Goal: Task Accomplishment & Management: Complete application form

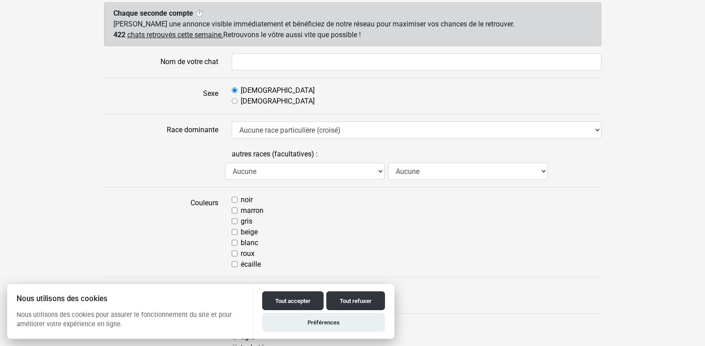
scroll to position [92, 0]
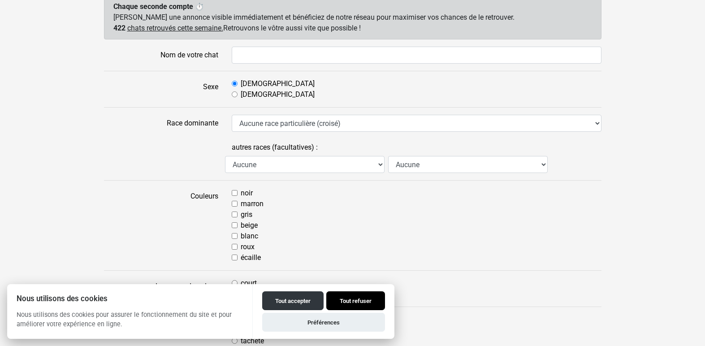
click at [346, 303] on button "Tout refuser" at bounding box center [355, 300] width 59 height 19
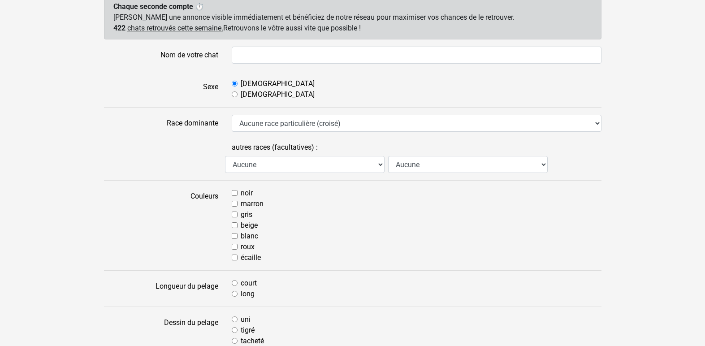
click at [234, 216] on input "gris" at bounding box center [235, 215] width 6 height 6
checkbox input "true"
click at [235, 237] on input "blanc" at bounding box center [235, 236] width 6 height 6
checkbox input "true"
click at [236, 294] on input "long" at bounding box center [235, 294] width 6 height 6
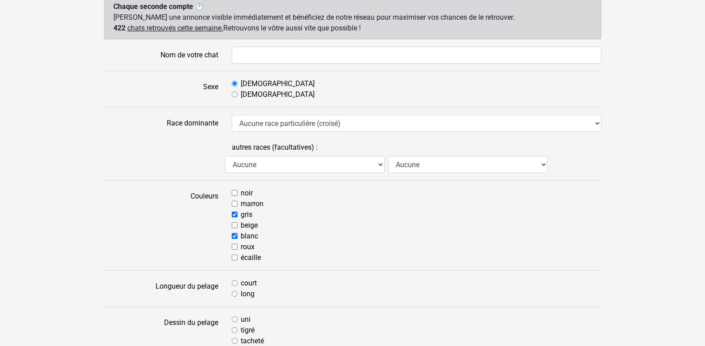
radio input "true"
click at [235, 332] on input "tigré" at bounding box center [235, 330] width 6 height 6
radio input "true"
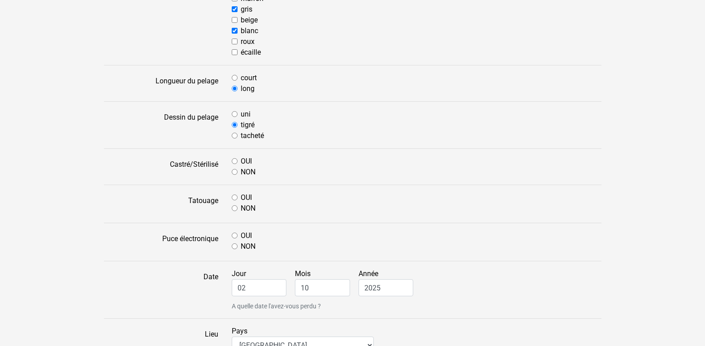
scroll to position [342, 0]
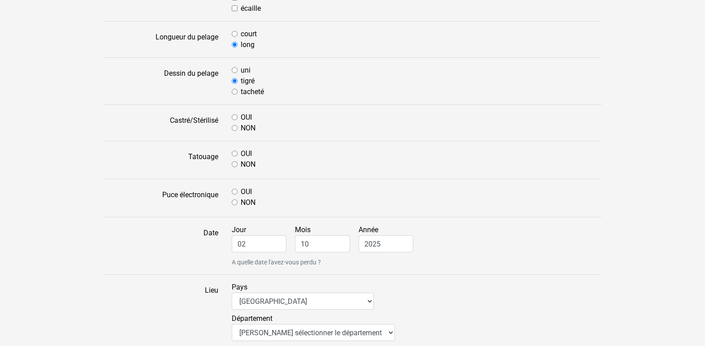
click at [234, 116] on input "OUI" at bounding box center [235, 117] width 6 height 6
radio input "true"
click at [234, 154] on input "OUI" at bounding box center [235, 154] width 6 height 6
radio input "true"
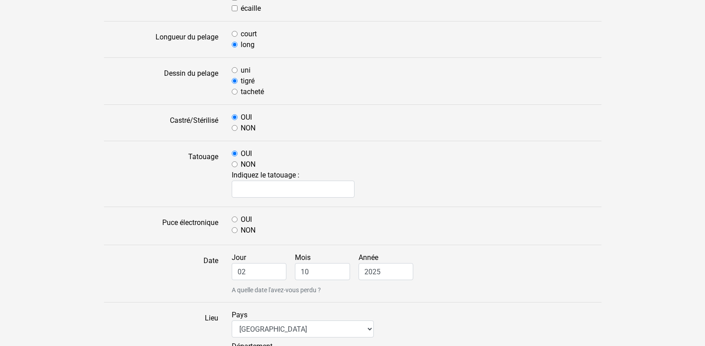
click at [235, 221] on input "OUI" at bounding box center [235, 219] width 6 height 6
radio input "true"
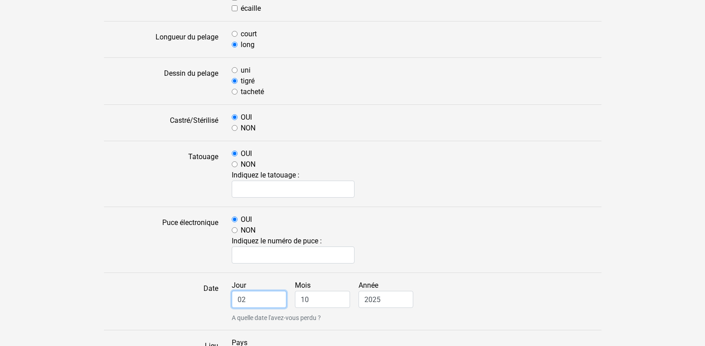
click at [248, 300] on input "02" at bounding box center [259, 299] width 55 height 17
drag, startPoint x: 248, startPoint y: 300, endPoint x: 230, endPoint y: 298, distance: 18.1
click at [230, 298] on div "Jour 02 Mois 10 Année 2025 A quelle date l'avez-vous perdu ?" at bounding box center [416, 301] width 383 height 43
type input "12"
click at [313, 300] on input "10" at bounding box center [322, 299] width 55 height 17
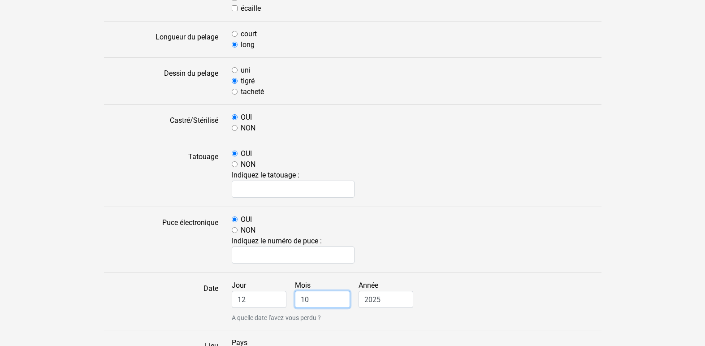
type input "1"
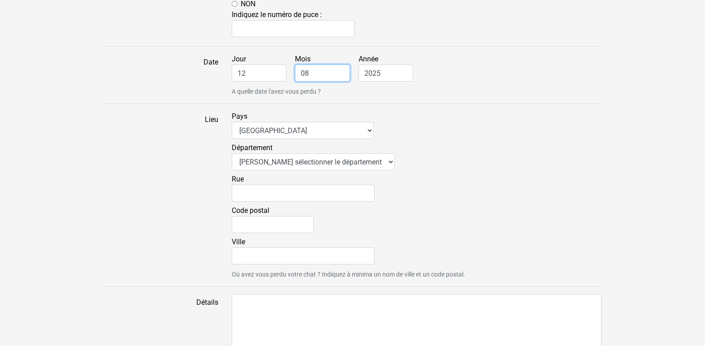
scroll to position [570, 0]
type input "08"
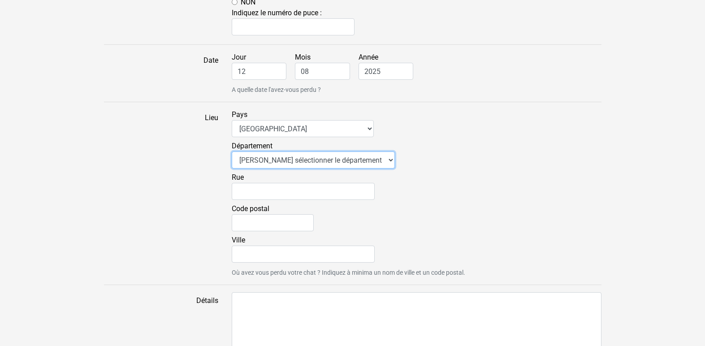
click at [365, 161] on select "Veuillez sélectionner le département 01 - [GEOGRAPHIC_DATA] 02 - [GEOGRAPHIC_DA…" at bounding box center [313, 159] width 163 height 17
select select "76"
click at [232, 151] on select "Veuillez sélectionner le département 01 - [GEOGRAPHIC_DATA] 02 - [GEOGRAPHIC_DA…" at bounding box center [313, 159] width 163 height 17
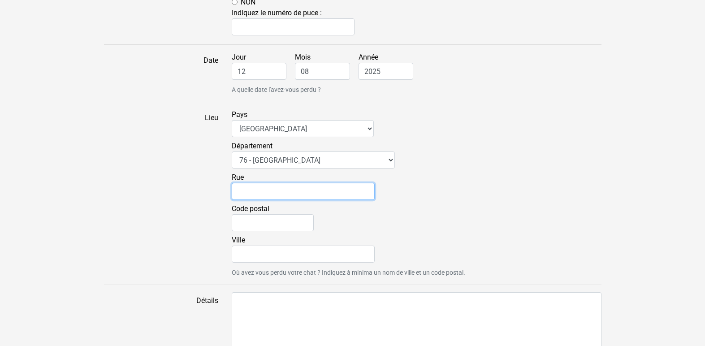
click at [254, 195] on input "Rue" at bounding box center [303, 191] width 143 height 17
type input "[GEOGRAPHIC_DATA]"
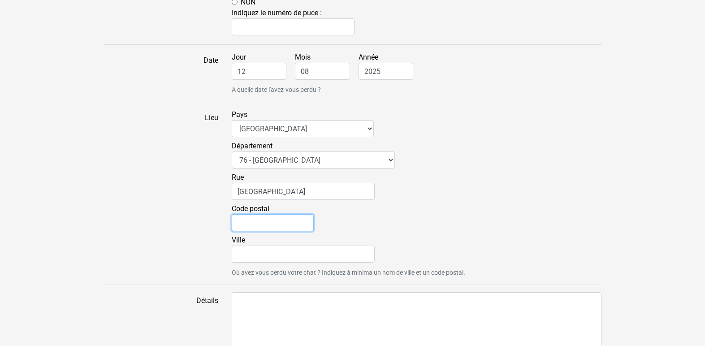
click at [249, 227] on input "Code postal" at bounding box center [273, 222] width 82 height 17
type input "76610"
click at [250, 257] on input "Ville" at bounding box center [303, 254] width 143 height 17
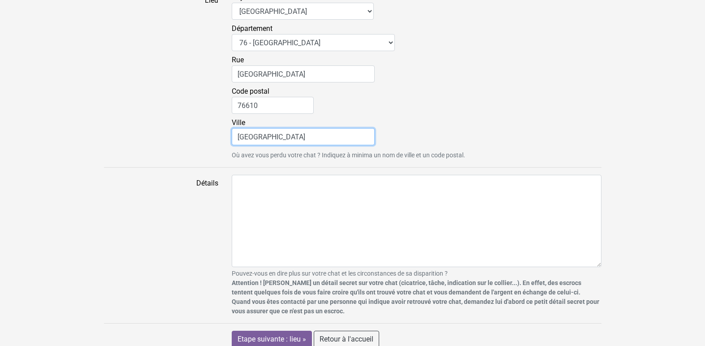
scroll to position [696, 0]
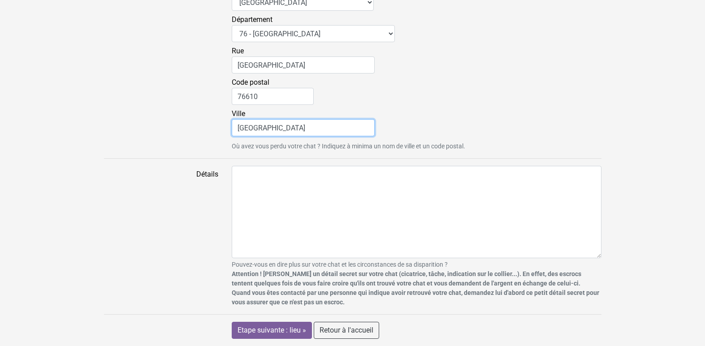
type input "[GEOGRAPHIC_DATA]"
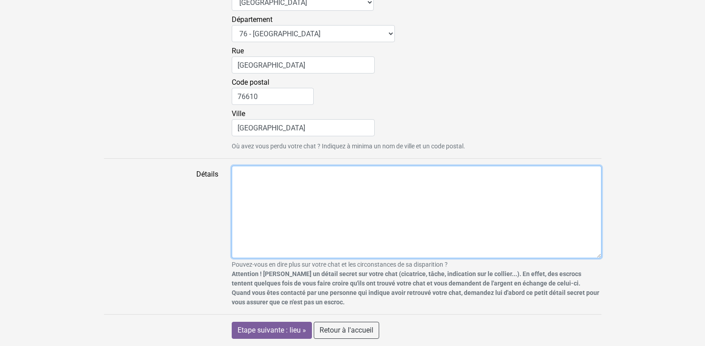
click at [246, 181] on textarea "Détails" at bounding box center [417, 212] width 370 height 92
click at [458, 175] on textarea "je partage la publication de ma fille qui a perdu son chat le [DATE] ausoir" at bounding box center [417, 212] width 370 height 92
click at [476, 175] on textarea "je partage la publication de ma fille qui a perdu son chat le [DATE] au soir" at bounding box center [417, 212] width 370 height 92
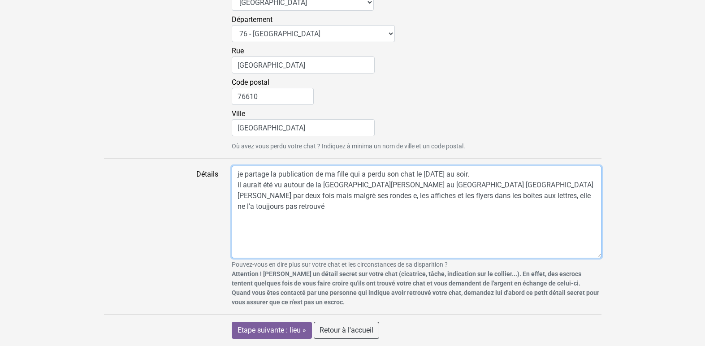
click at [473, 195] on textarea "je partage la publication de ma fille qui a perdu son chat le [DATE] au soir. i…" at bounding box center [417, 212] width 370 height 92
click at [534, 195] on textarea "je partage la publication de ma fille qui a perdu son chat le [DATE] au soir. i…" at bounding box center [417, 212] width 370 height 92
click at [234, 170] on textarea "je partage la publication de ma fille qui a perdu son chat le [DATE] au soir. i…" at bounding box center [417, 212] width 370 height 92
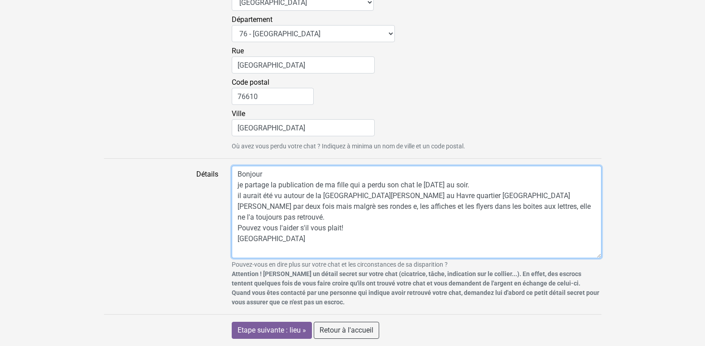
click at [239, 185] on textarea "Bonjour je partage la publication de ma fille qui a perdu son chat le [DATE] au…" at bounding box center [417, 212] width 370 height 92
type textarea "Bonjour Je partage la publication de ma fille qui a perdu son chat le [DATE] au…"
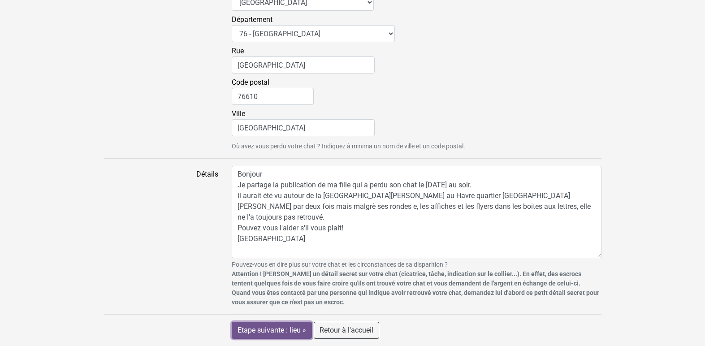
click at [275, 327] on input "Etape suivante : lieu »" at bounding box center [272, 330] width 80 height 17
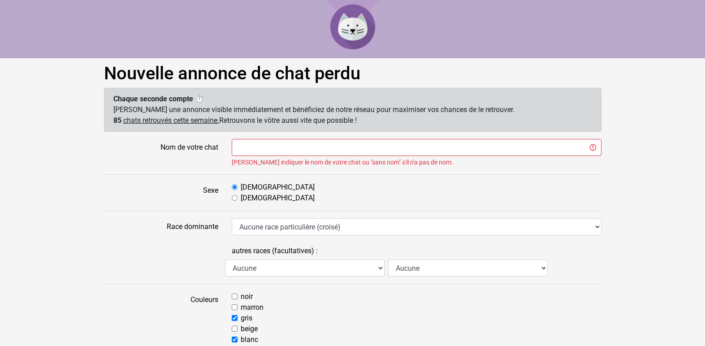
scroll to position [117, 0]
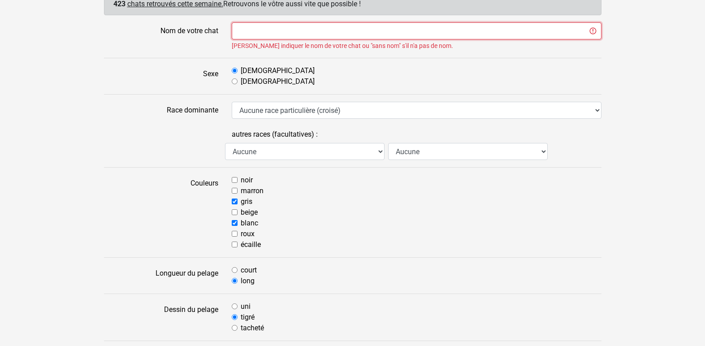
click at [252, 32] on input "Nom de votre chat" at bounding box center [417, 30] width 370 height 17
type input "Palpatoun"
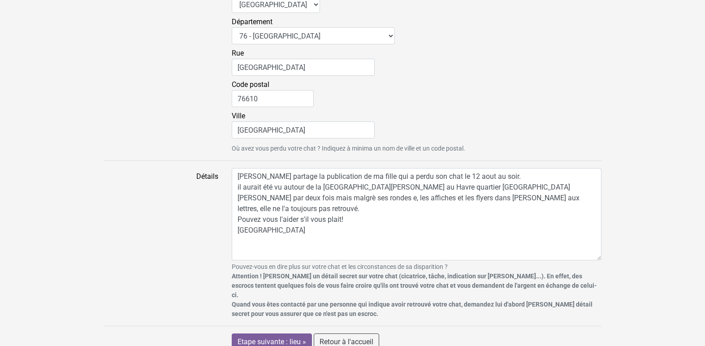
scroll to position [707, 0]
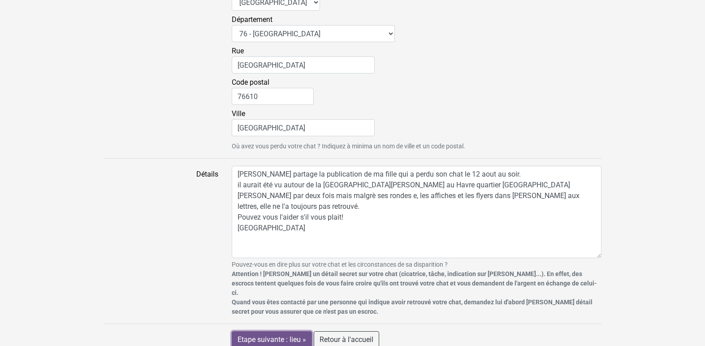
click at [270, 331] on input "Etape suivante : lieu »" at bounding box center [272, 339] width 80 height 17
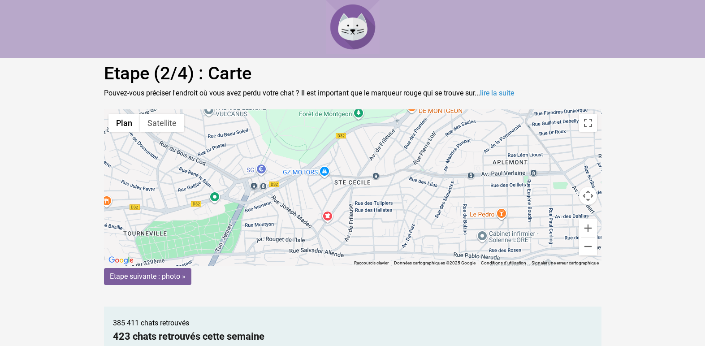
click at [353, 188] on gmp-advanced-marker at bounding box center [353, 188] width 0 height 0
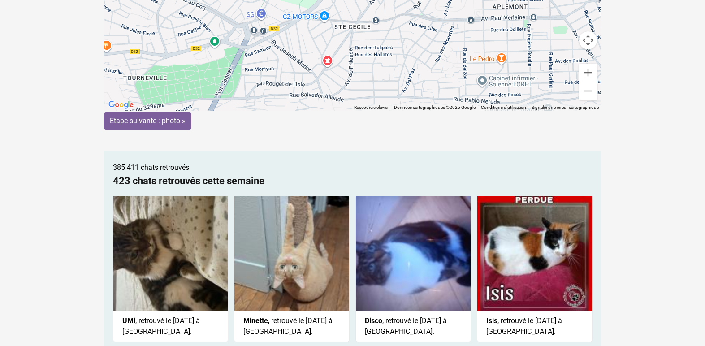
scroll to position [163, 0]
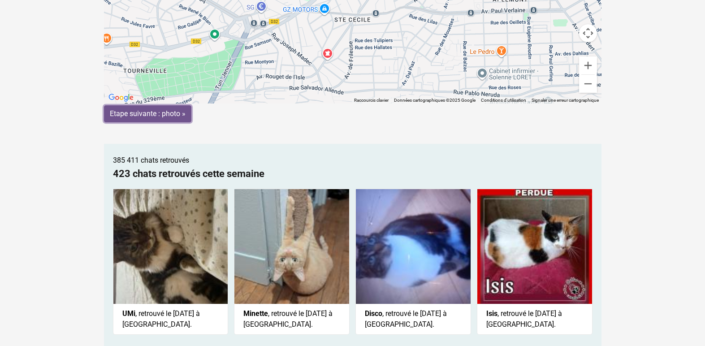
click at [160, 114] on input "Etape suivante : photo »" at bounding box center [147, 113] width 87 height 17
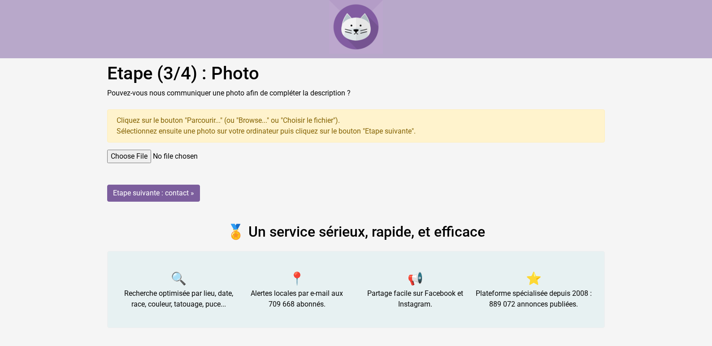
click at [139, 157] on input "file" at bounding box center [355, 156] width 497 height 13
click at [147, 156] on input "file" at bounding box center [355, 156] width 497 height 13
click at [131, 156] on input "file" at bounding box center [355, 156] width 497 height 13
click at [144, 156] on input "file" at bounding box center [355, 156] width 497 height 13
type input "C:\fakepath\552950818_10237492016216012_3175925712076732973_n.jpg"
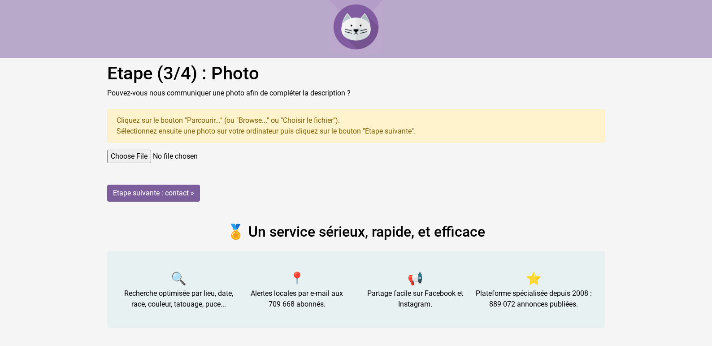
click at [272, 159] on input "file" at bounding box center [355, 156] width 497 height 13
click at [136, 159] on input "file" at bounding box center [355, 156] width 497 height 13
type input "C:\fakepath\550325205_10237492011935905_7092804917896025468_n.jpg"
click at [223, 156] on input "file" at bounding box center [355, 156] width 497 height 13
